Goal: Navigation & Orientation: Go to known website

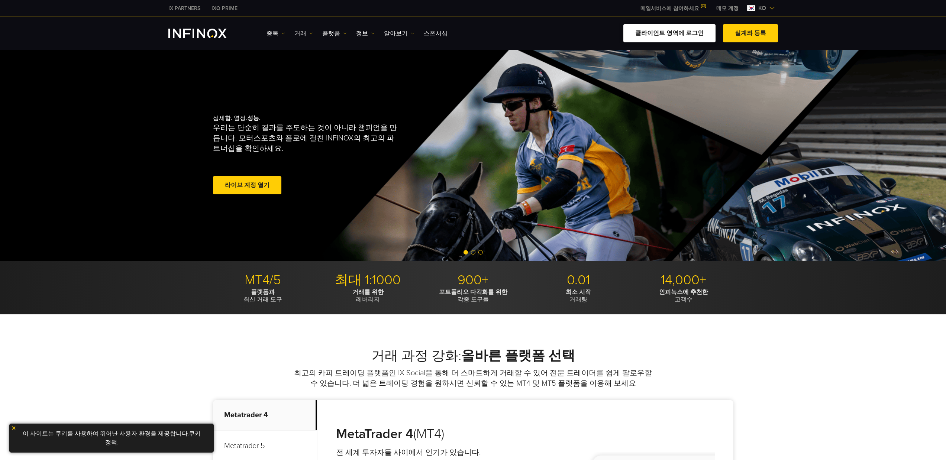
click at [689, 33] on link "클라이언트 영역에 로그인" at bounding box center [669, 33] width 92 height 18
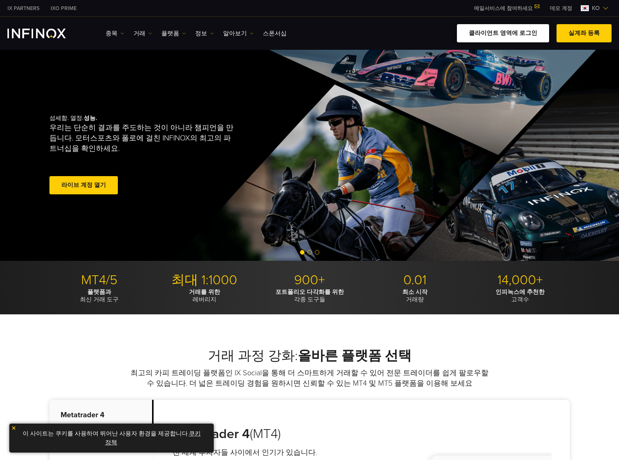
click at [489, 41] on link "클라이언트 영역에 로그인" at bounding box center [503, 33] width 92 height 18
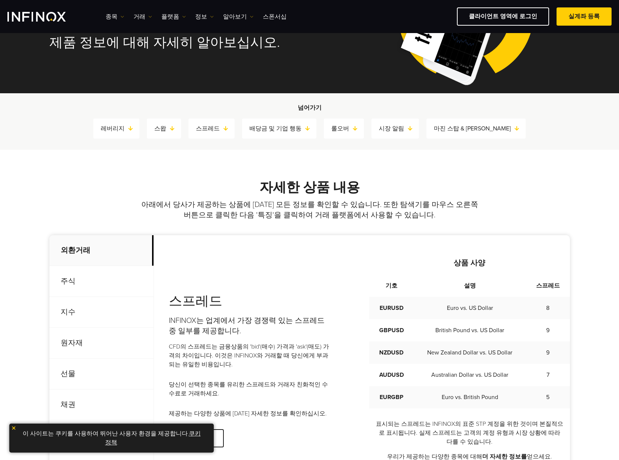
scroll to position [87, 0]
